Goal: Transaction & Acquisition: Purchase product/service

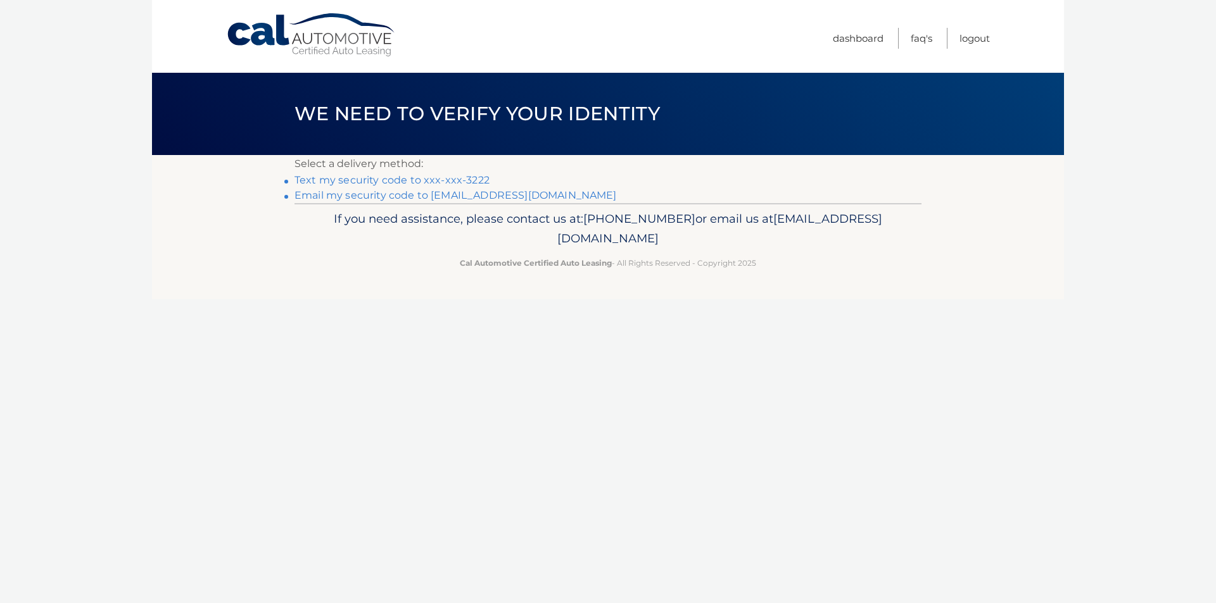
click at [386, 180] on link "Text my security code to xxx-xxx-3222" at bounding box center [391, 180] width 195 height 12
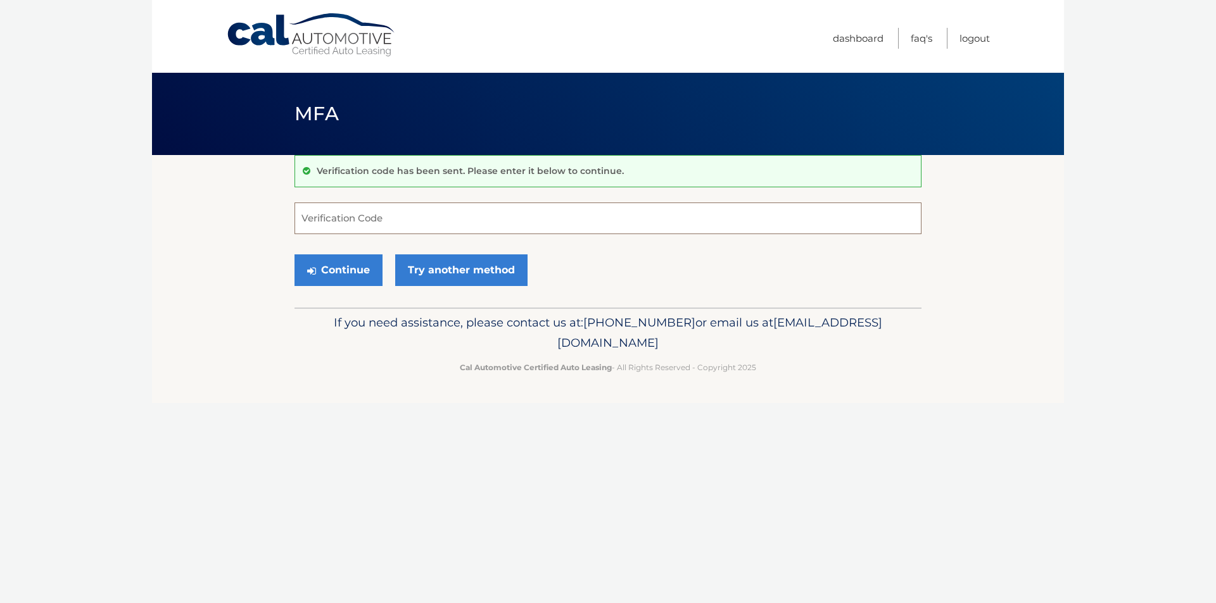
click at [378, 218] on input "Verification Code" at bounding box center [607, 219] width 627 height 32
type input "584875"
click at [294, 255] on button "Continue" at bounding box center [338, 271] width 88 height 32
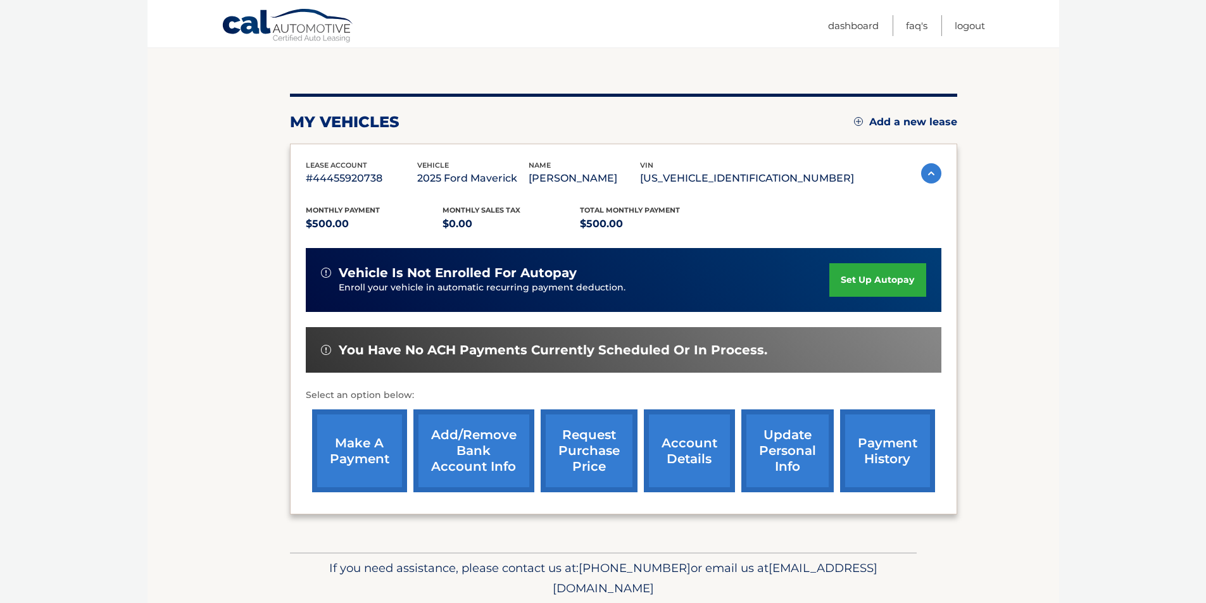
scroll to position [127, 0]
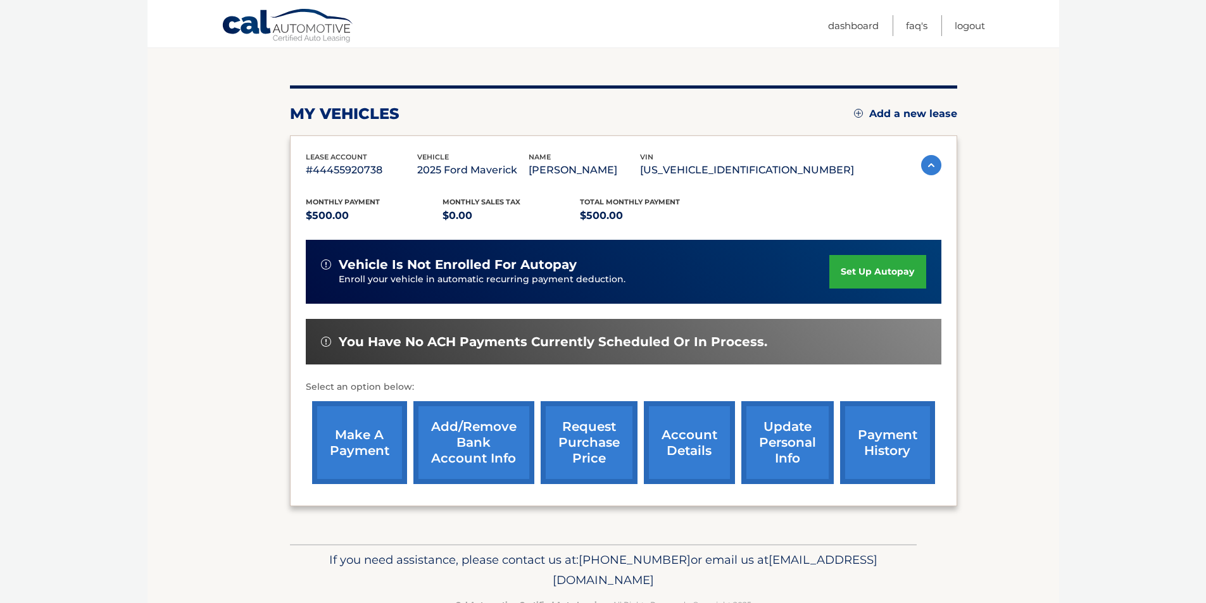
click at [378, 446] on link "make a payment" at bounding box center [359, 442] width 95 height 83
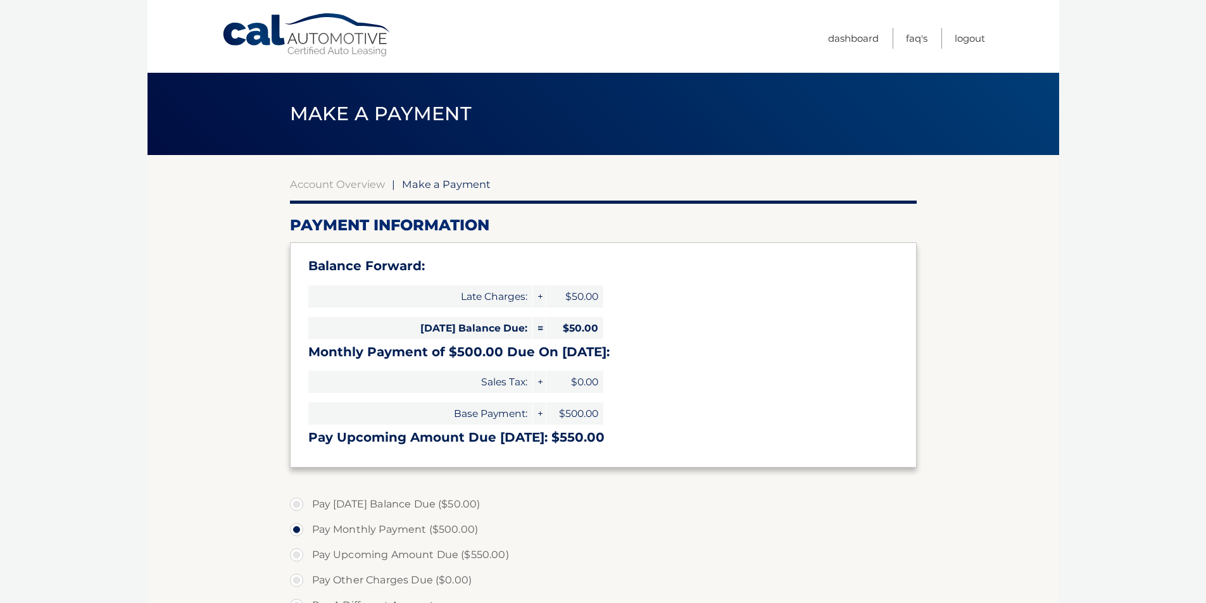
select select "MDFiN2I3Y2EtOGYzNC00MjBkLTg3ODItNzEzMmRjMWE5MDg2"
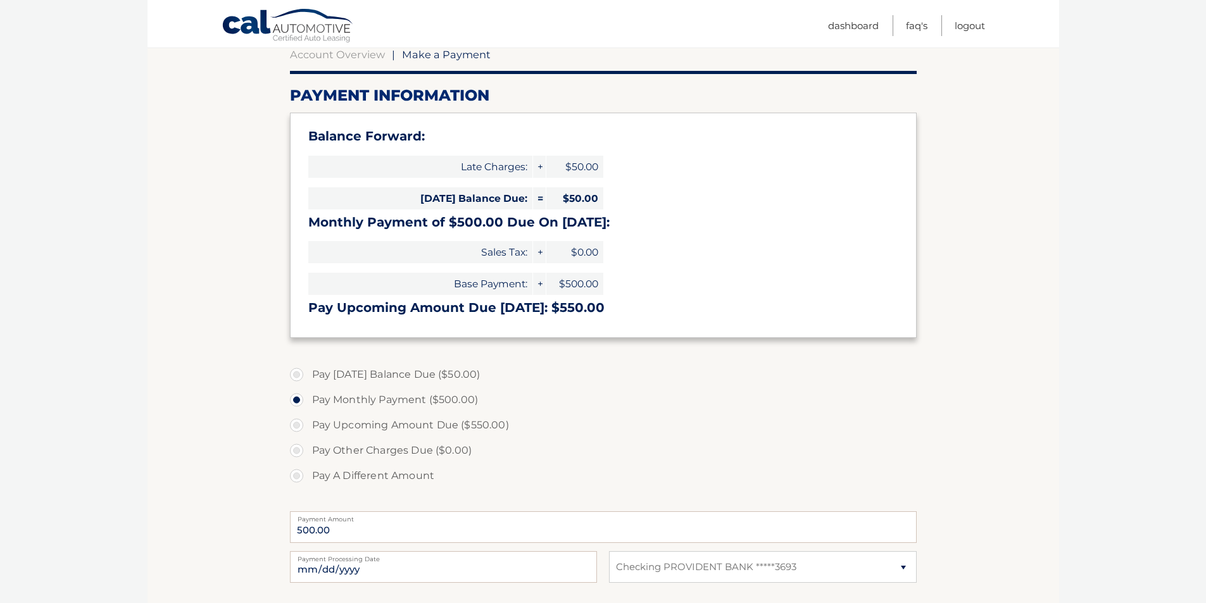
scroll to position [190, 0]
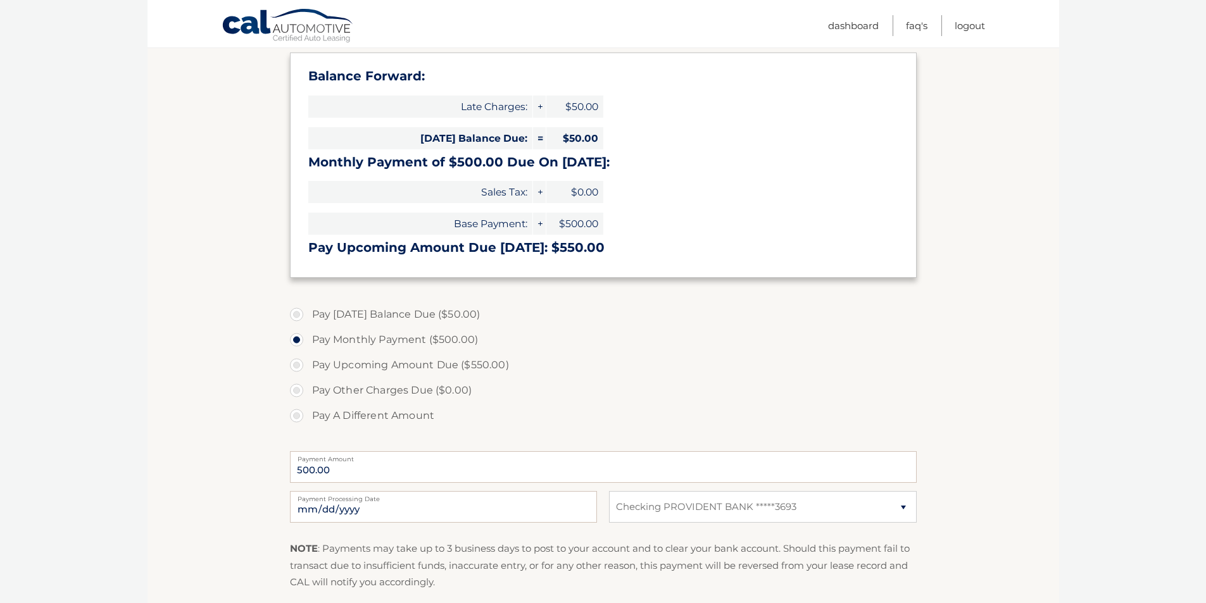
click at [308, 18] on link "Cal Automotive" at bounding box center [288, 26] width 133 height 37
